Goal: Transaction & Acquisition: Purchase product/service

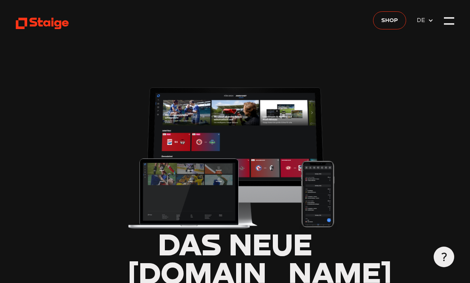
click at [387, 28] on link "Shop" at bounding box center [389, 20] width 33 height 18
click at [376, 18] on link "Shop" at bounding box center [389, 20] width 33 height 18
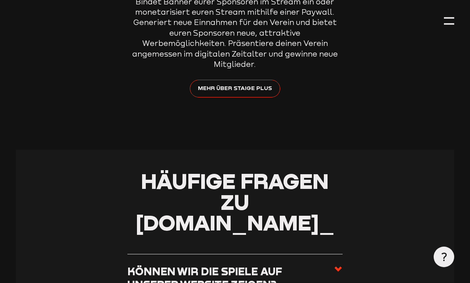
scroll to position [2525, 0]
click at [450, 22] on div at bounding box center [449, 21] width 10 height 10
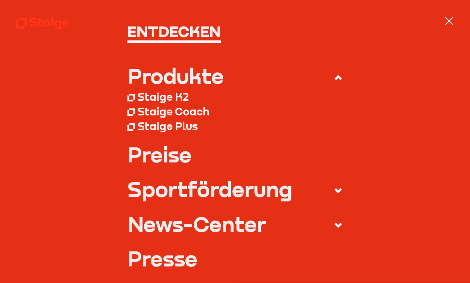
scroll to position [40, 0]
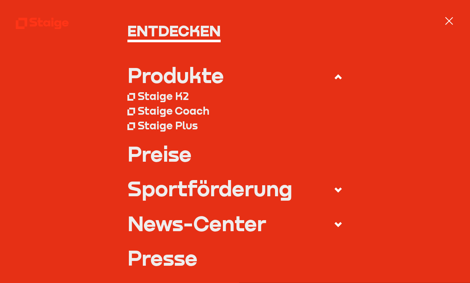
click at [204, 74] on div "Produkte" at bounding box center [175, 75] width 97 height 21
click at [0, 0] on input "Produkte" at bounding box center [0, 0] width 0 height 0
click at [177, 152] on link "Preise" at bounding box center [235, 153] width 216 height 21
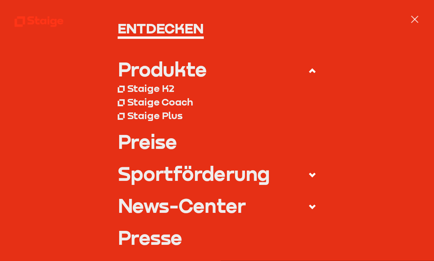
scroll to position [0, 0]
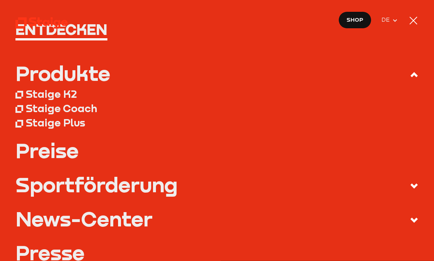
click at [88, 73] on div "Produkte" at bounding box center [62, 73] width 95 height 21
click at [0, 0] on input "Produkte" at bounding box center [0, 0] width 0 height 0
click at [61, 93] on div "Staige K2" at bounding box center [51, 93] width 51 height 13
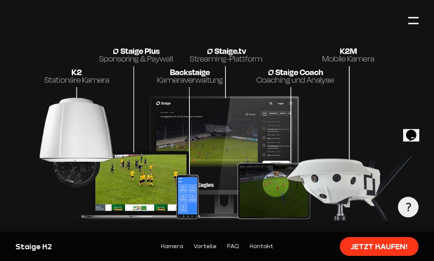
scroll to position [1239, 0]
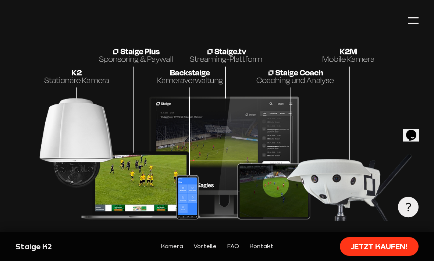
click at [345, 150] on img at bounding box center [216, 106] width 403 height 229
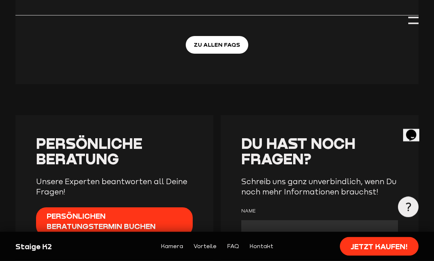
scroll to position [2532, 0]
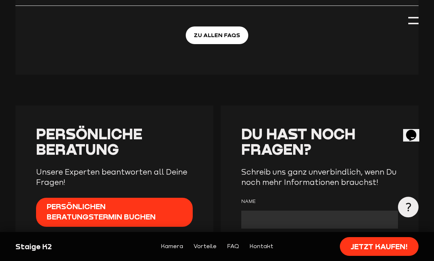
click at [356, 256] on link "Jetzt kaufen!" at bounding box center [378, 246] width 79 height 19
click at [356, 250] on link "Jetzt kaufen!" at bounding box center [378, 246] width 79 height 19
